Goal: Task Accomplishment & Management: Manage account settings

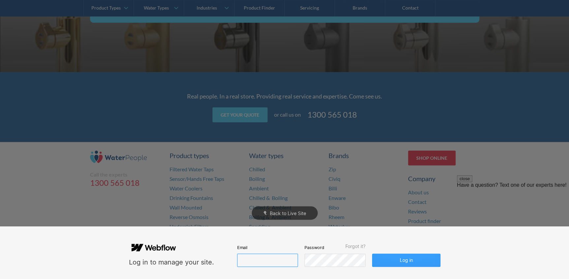
type input "john@waterpeople.com.au"
click at [396, 262] on button "Log in" at bounding box center [406, 260] width 68 height 13
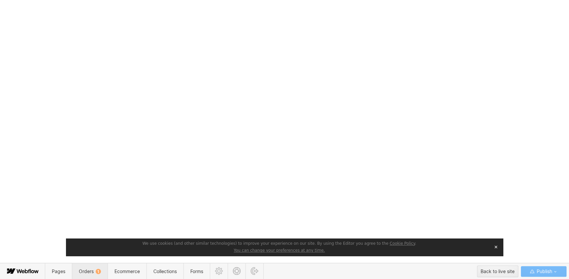
click at [97, 269] on div "1" at bounding box center [98, 271] width 5 height 5
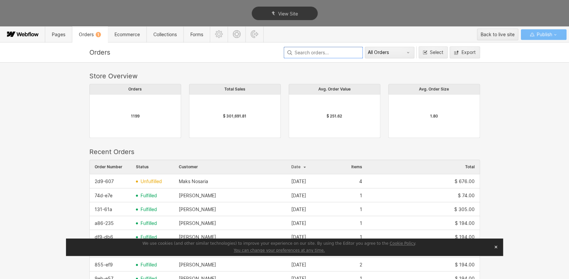
scroll to position [356, 386]
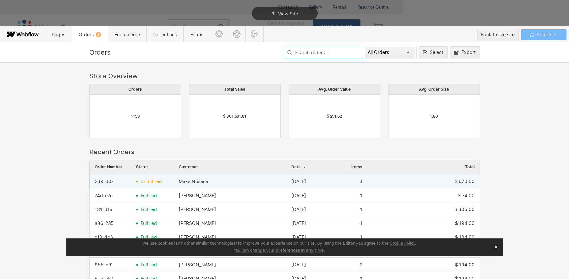
click at [146, 180] on span "unfulfilled" at bounding box center [150, 181] width 21 height 5
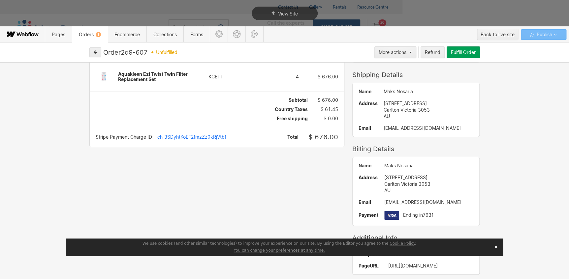
scroll to position [37, 0]
click at [92, 50] on button "button" at bounding box center [95, 52] width 12 height 10
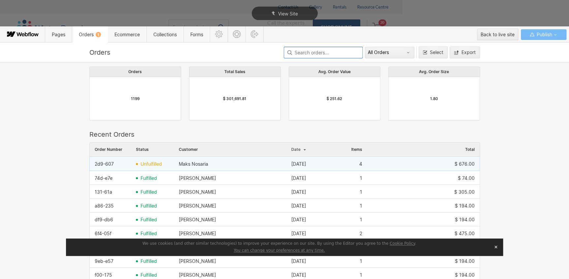
scroll to position [257, 0]
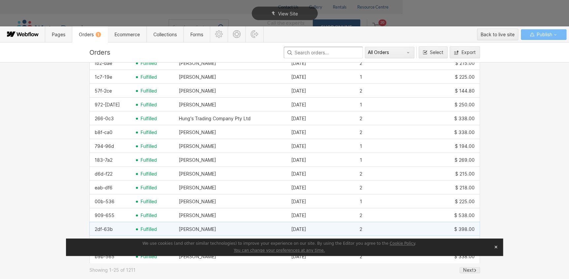
drag, startPoint x: 211, startPoint y: 229, endPoint x: 176, endPoint y: 230, distance: 35.0
click at [176, 230] on div "Justin Staritski" at bounding box center [230, 229] width 112 height 11
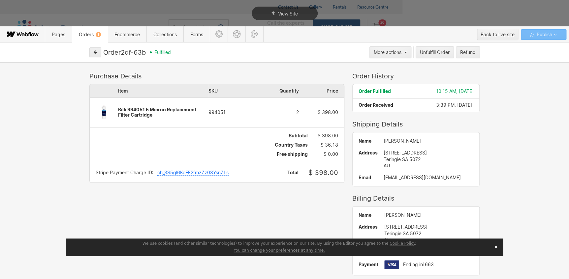
drag, startPoint x: 409, startPoint y: 141, endPoint x: 374, endPoint y: 141, distance: 35.0
click at [374, 141] on div "Name Justin Staritski Address 9 Woodland Way Teringie SA 5072 AU Email jstarits…" at bounding box center [415, 160] width 127 height 54
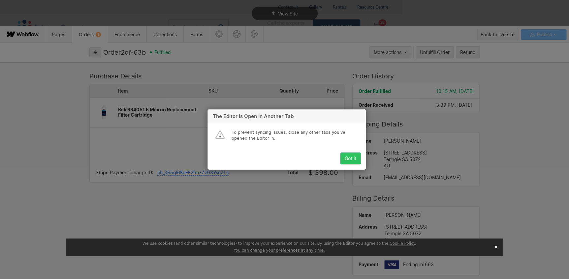
click at [350, 159] on div "Got it" at bounding box center [351, 158] width 12 height 5
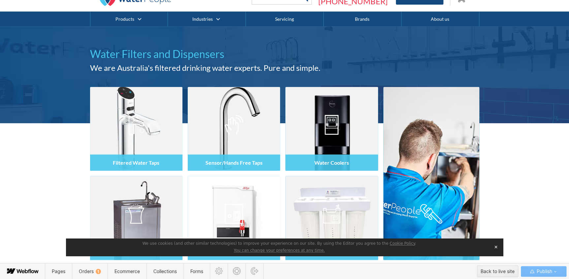
scroll to position [209, 0]
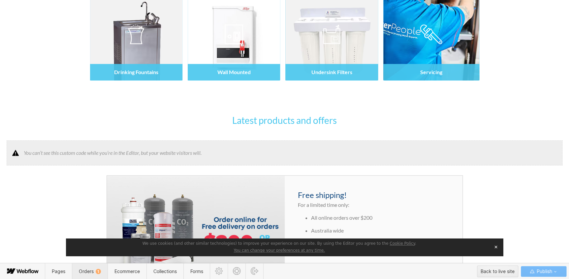
click at [86, 274] on span "Orders 1" at bounding box center [90, 272] width 22 height 6
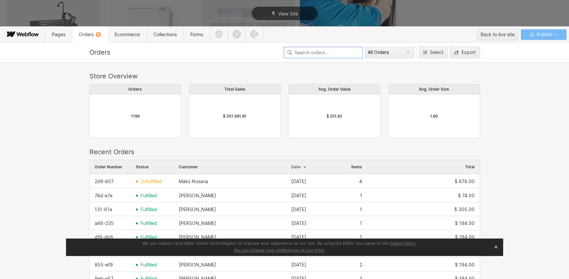
scroll to position [356, 386]
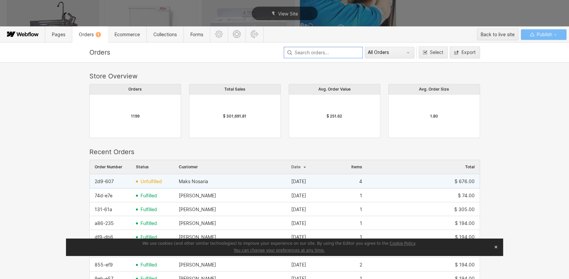
click at [153, 179] on span "unfulfilled" at bounding box center [150, 181] width 21 height 5
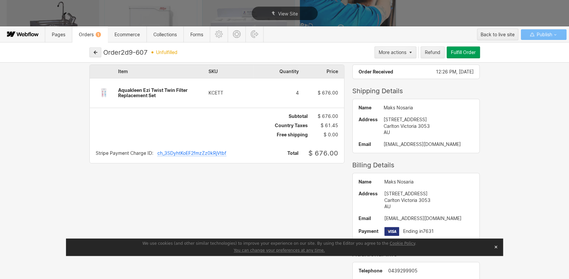
scroll to position [30, 0]
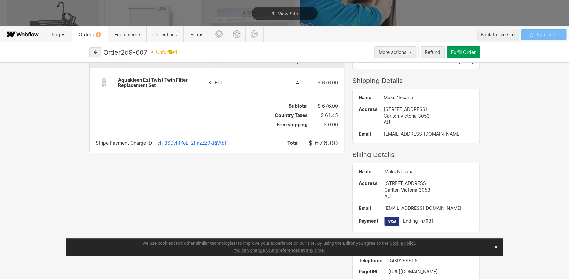
drag, startPoint x: 149, startPoint y: 53, endPoint x: 125, endPoint y: 54, distance: 24.1
click at [125, 54] on div "Order 2d9-607" at bounding box center [125, 52] width 44 height 8
click at [93, 52] on icon "button" at bounding box center [95, 52] width 5 height 5
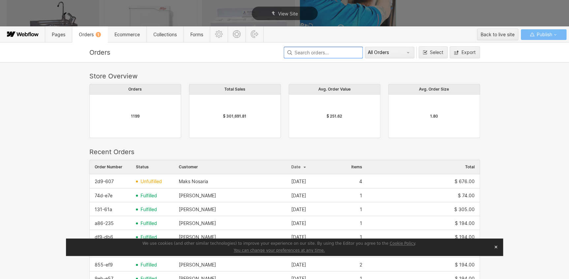
scroll to position [257, 0]
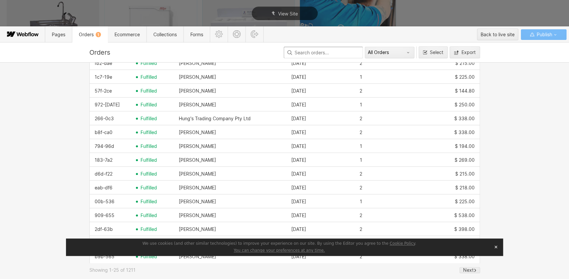
click at [500, 247] on div "We use cookies (and other similar technologies) to improve your experience on o…" at bounding box center [284, 247] width 437 height 17
click at [467, 268] on div "Next" at bounding box center [468, 270] width 11 height 5
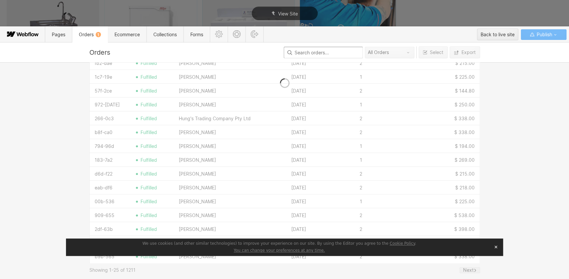
click at [467, 271] on div "Next" at bounding box center [468, 270] width 11 height 5
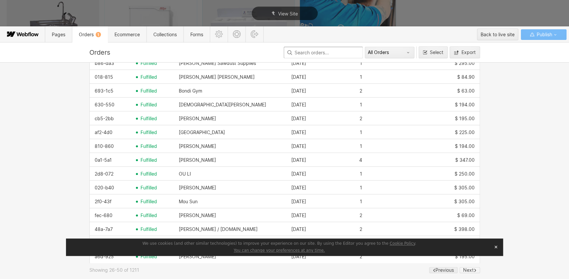
click at [465, 270] on div "Next" at bounding box center [468, 270] width 11 height 5
drag, startPoint x: 495, startPoint y: 245, endPoint x: 484, endPoint y: 253, distance: 13.8
click at [495, 245] on button "✕" at bounding box center [495, 247] width 9 height 10
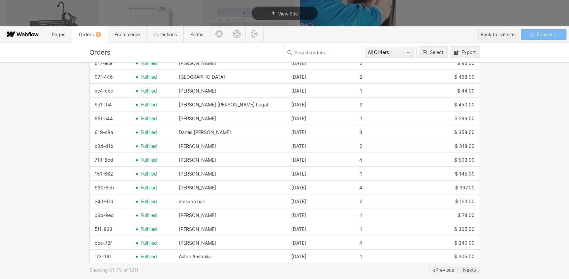
click at [443, 270] on div "Previous" at bounding box center [444, 270] width 18 height 5
click at [447, 269] on div "Previous" at bounding box center [444, 270] width 18 height 5
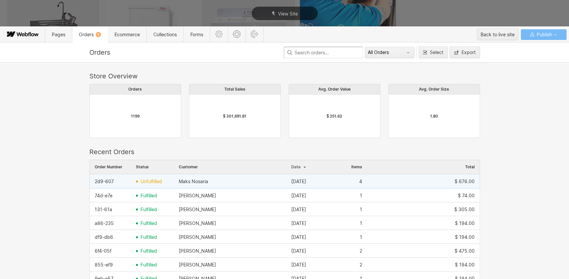
click at [155, 179] on span "unfulfilled" at bounding box center [150, 181] width 21 height 5
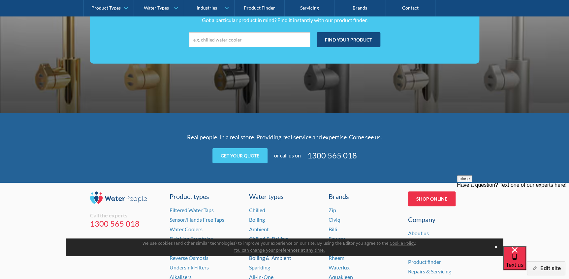
scroll to position [1353, 0]
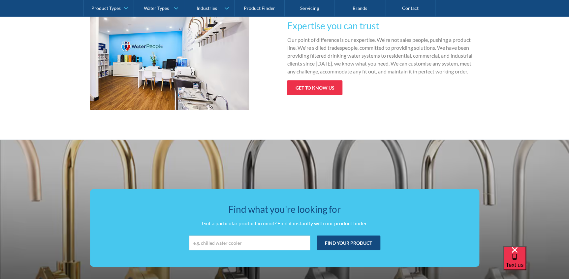
scroll to position [1109, 0]
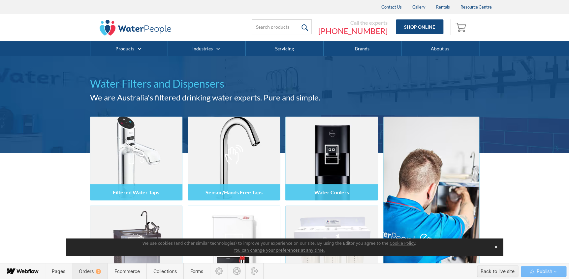
click at [92, 270] on span "Orders 2" at bounding box center [90, 272] width 22 height 6
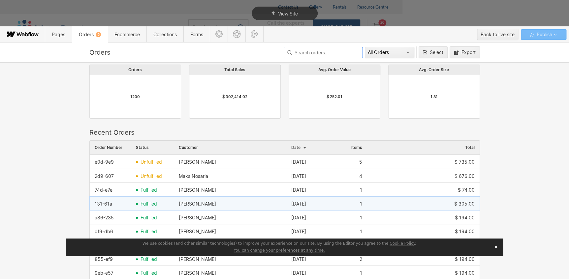
scroll to position [30, 0]
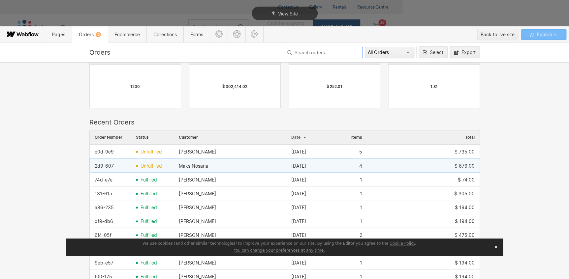
click at [148, 168] on span "unfulfilled" at bounding box center [150, 166] width 21 height 5
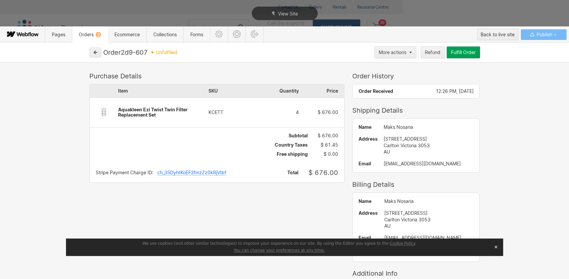
click at [383, 151] on div "AU" at bounding box center [428, 152] width 90 height 7
drag, startPoint x: 415, startPoint y: 163, endPoint x: 372, endPoint y: 165, distance: 43.6
click at [383, 165] on div "[EMAIL_ADDRESS][DOMAIN_NAME]" at bounding box center [428, 163] width 90 height 5
copy div "[EMAIL_ADDRESS][DOMAIN_NAME]"
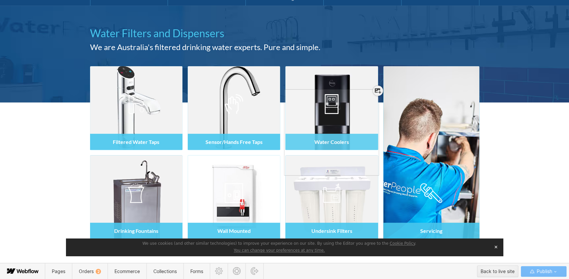
scroll to position [60, 0]
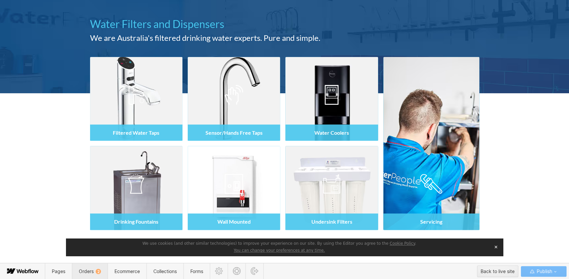
click at [82, 270] on span "Orders 2" at bounding box center [90, 272] width 22 height 6
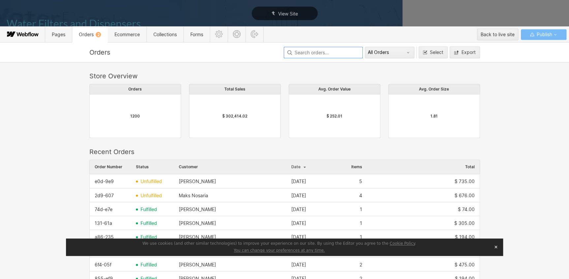
scroll to position [356, 386]
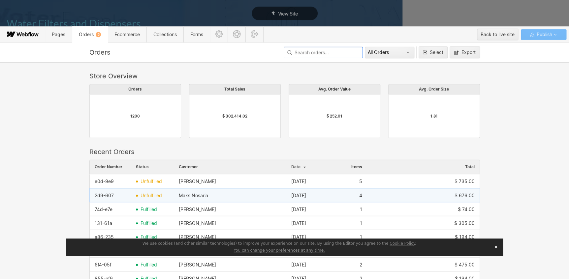
click at [153, 196] on span "unfulfilled" at bounding box center [150, 195] width 21 height 5
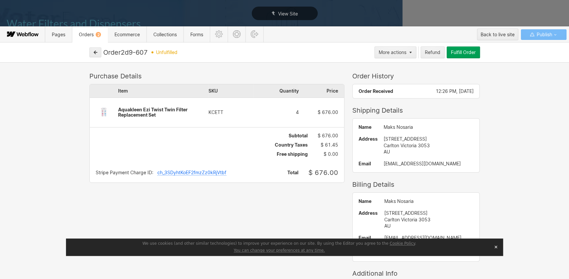
click at [458, 56] on button "Fulfill Order" at bounding box center [462, 52] width 33 height 12
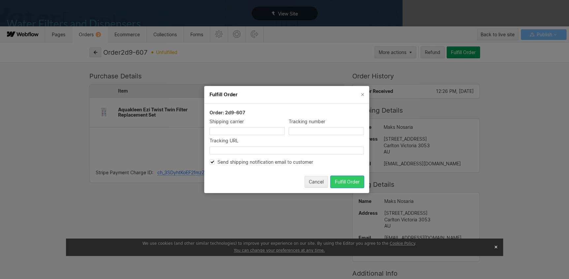
click at [343, 183] on div "Fulfill Order" at bounding box center [347, 181] width 25 height 5
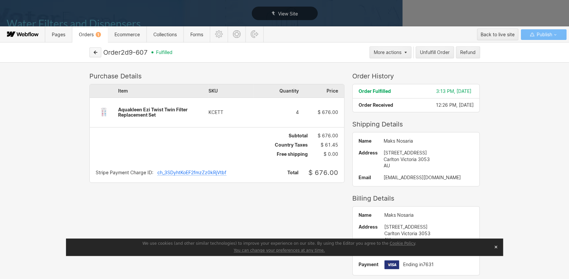
click at [96, 54] on button "button" at bounding box center [95, 52] width 12 height 10
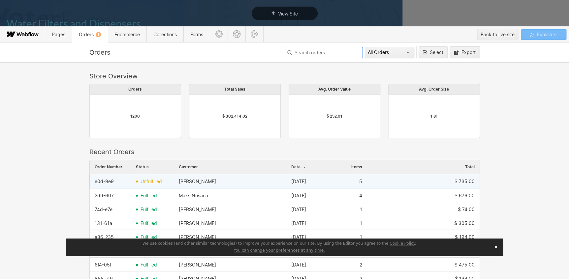
click at [143, 185] on div "unfulfilled" at bounding box center [152, 181] width 43 height 11
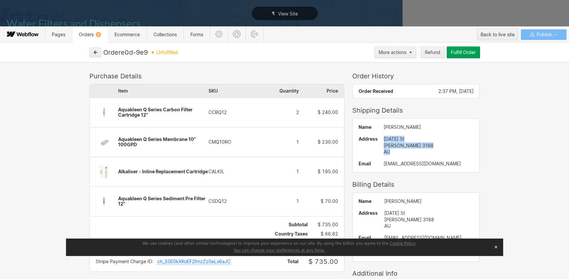
drag, startPoint x: 387, startPoint y: 151, endPoint x: 369, endPoint y: 135, distance: 23.8
click at [369, 135] on div "Name Simon Glendenning Address 3 May St Hampton Vic 3188 AU Email glendenningsi…" at bounding box center [415, 146] width 127 height 54
copy div "3 May St Hampton Vic 3188 AU"
click at [467, 57] on button "Fulfill Order" at bounding box center [462, 52] width 33 height 12
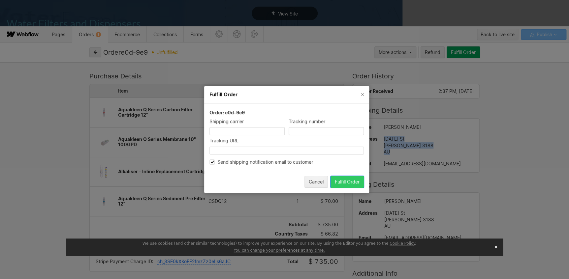
click at [355, 181] on div "Fulfill Order" at bounding box center [347, 181] width 25 height 5
